Goal: Find contact information: Find contact information

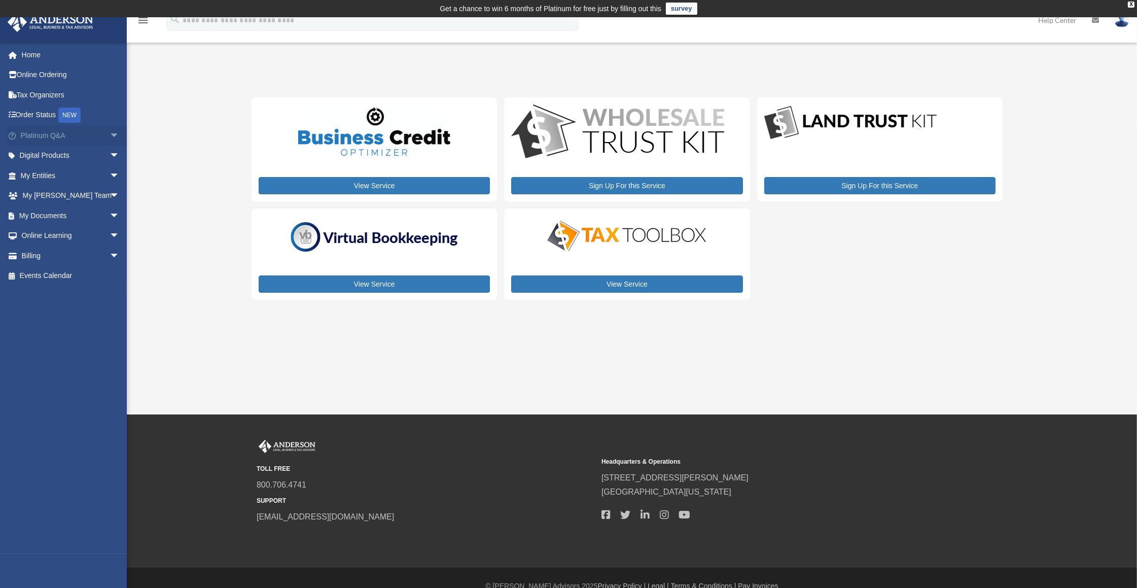
click at [42, 135] on link "Platinum Q&A arrow_drop_down" at bounding box center [71, 135] width 128 height 20
click at [75, 136] on link "Platinum Q&A arrow_drop_down" at bounding box center [71, 135] width 128 height 20
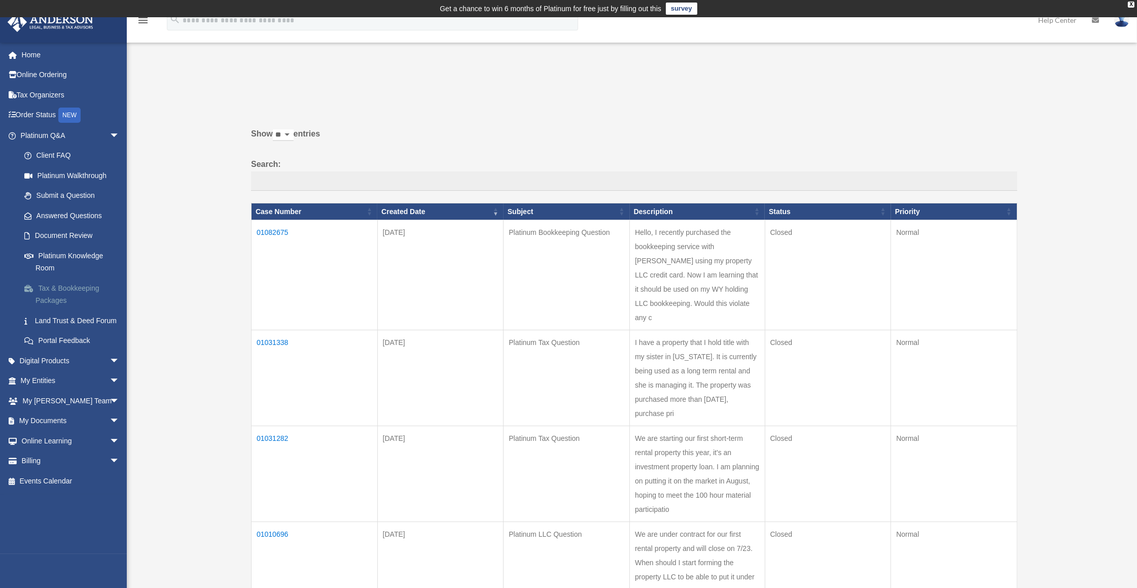
click at [56, 296] on link "Tax & Bookkeeping Packages" at bounding box center [74, 294] width 121 height 32
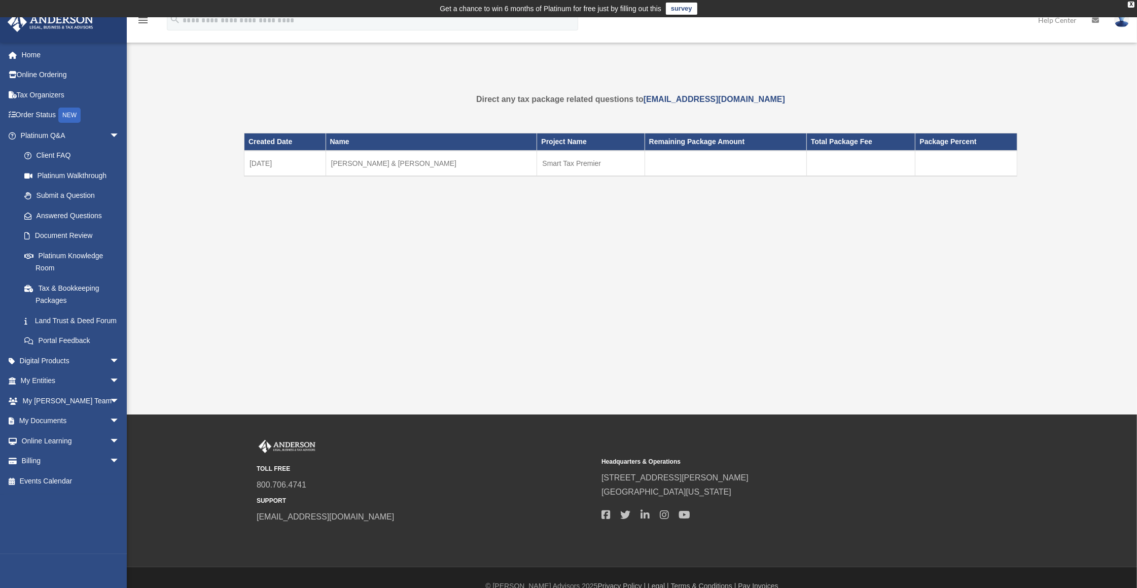
drag, startPoint x: 806, startPoint y: 98, endPoint x: 647, endPoint y: 106, distance: 160.0
click at [647, 106] on p "Direct any tax package related questions to mytaxteam@andersonadvisors.com" at bounding box center [631, 99] width 774 height 14
copy link "mytaxteam@andersonadvisors.com"
click at [49, 261] on link "Platinum Knowledge Room" at bounding box center [74, 261] width 121 height 32
click at [65, 411] on link "My Anderson Team arrow_drop_down" at bounding box center [71, 401] width 128 height 20
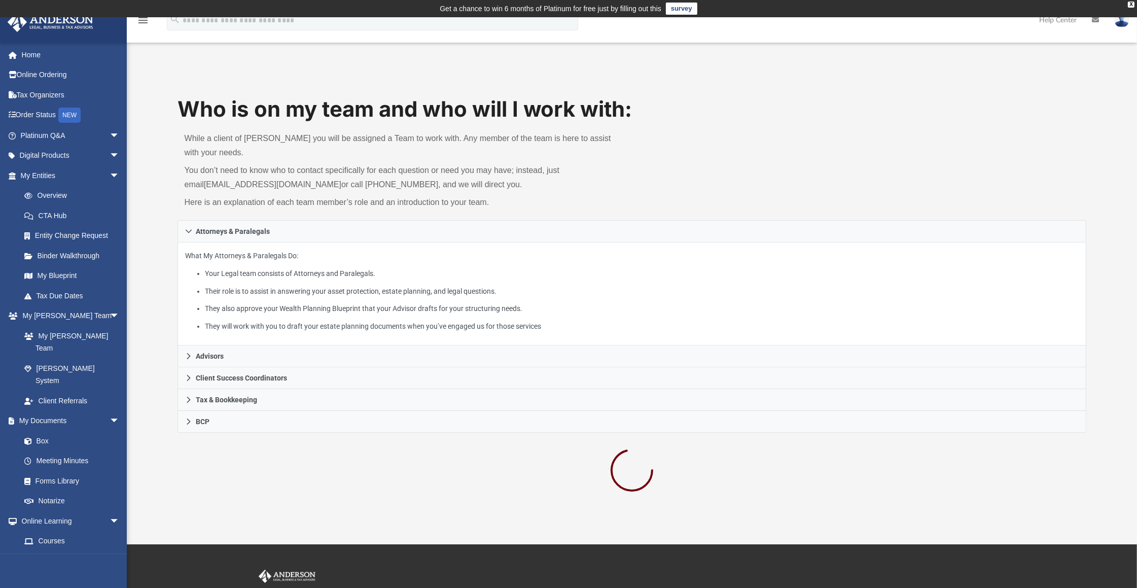
click at [147, 106] on div "Who is on my team and who will I work with: While a client of [PERSON_NAME] you…" at bounding box center [632, 296] width 1010 height 404
